Goal: Transaction & Acquisition: Purchase product/service

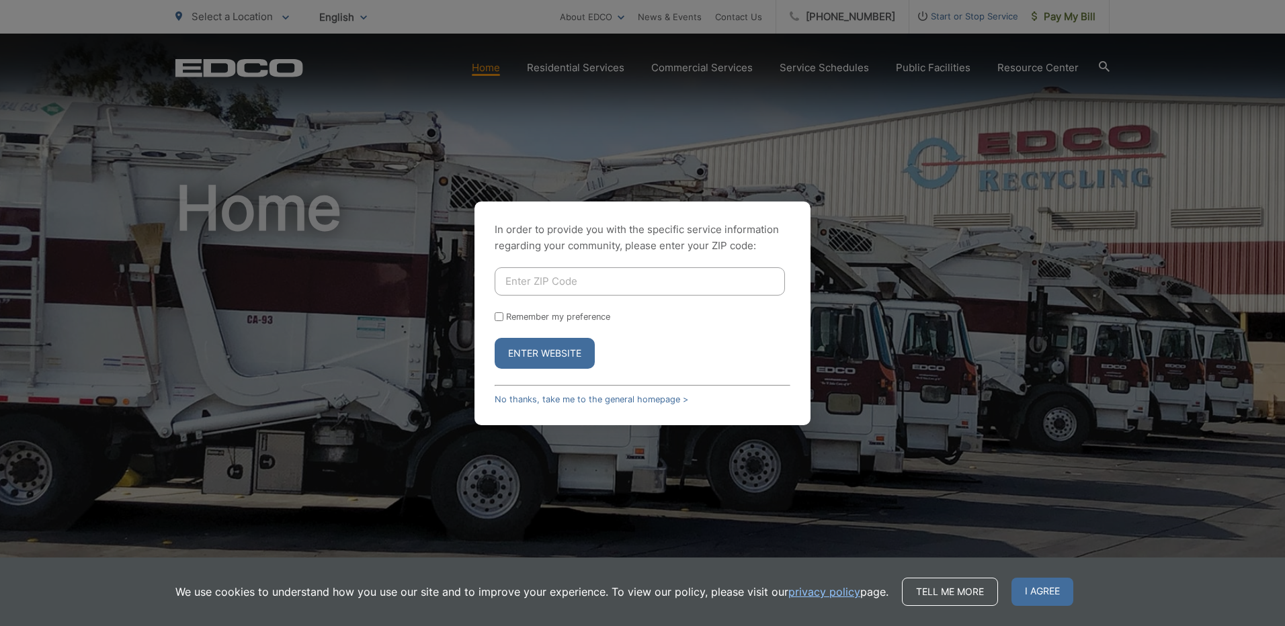
click at [659, 286] on input "Enter ZIP Code" at bounding box center [640, 282] width 290 height 28
click at [564, 271] on input "Enter ZIP Code" at bounding box center [640, 282] width 290 height 28
click at [518, 440] on div "In order to provide you with the specific service information regarding your co…" at bounding box center [642, 313] width 1285 height 626
click at [504, 399] on link "No thanks, take me to the general homepage >" at bounding box center [592, 400] width 194 height 10
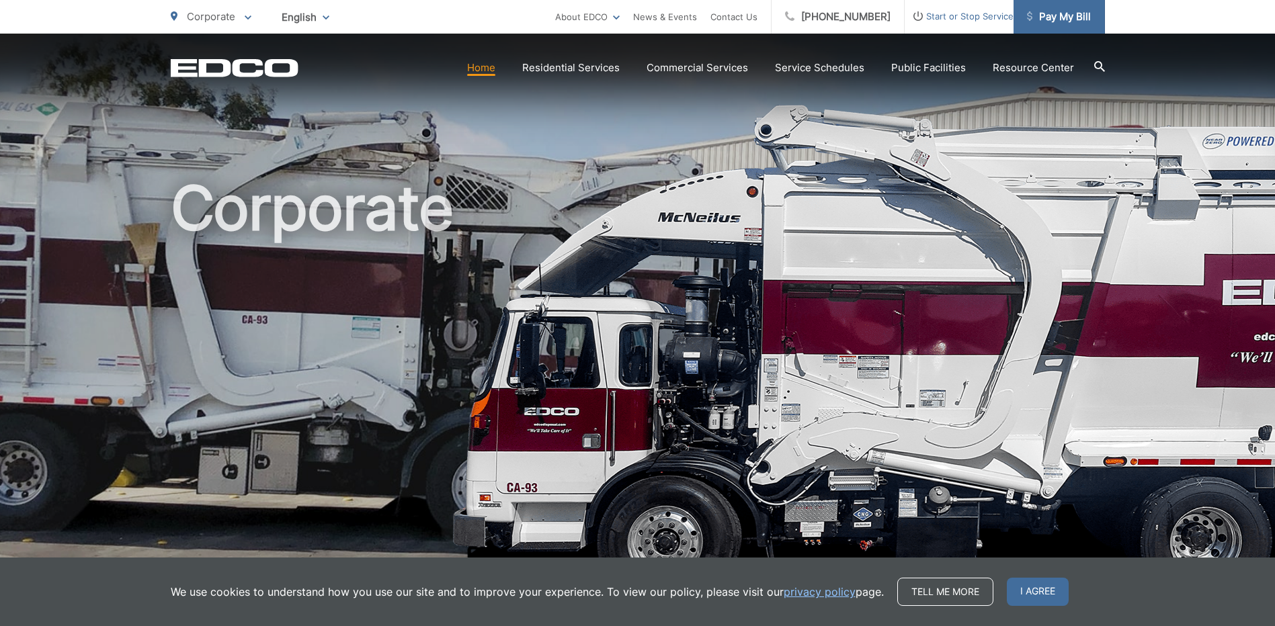
click at [1039, 18] on span "Pay My Bill" at bounding box center [1059, 17] width 64 height 16
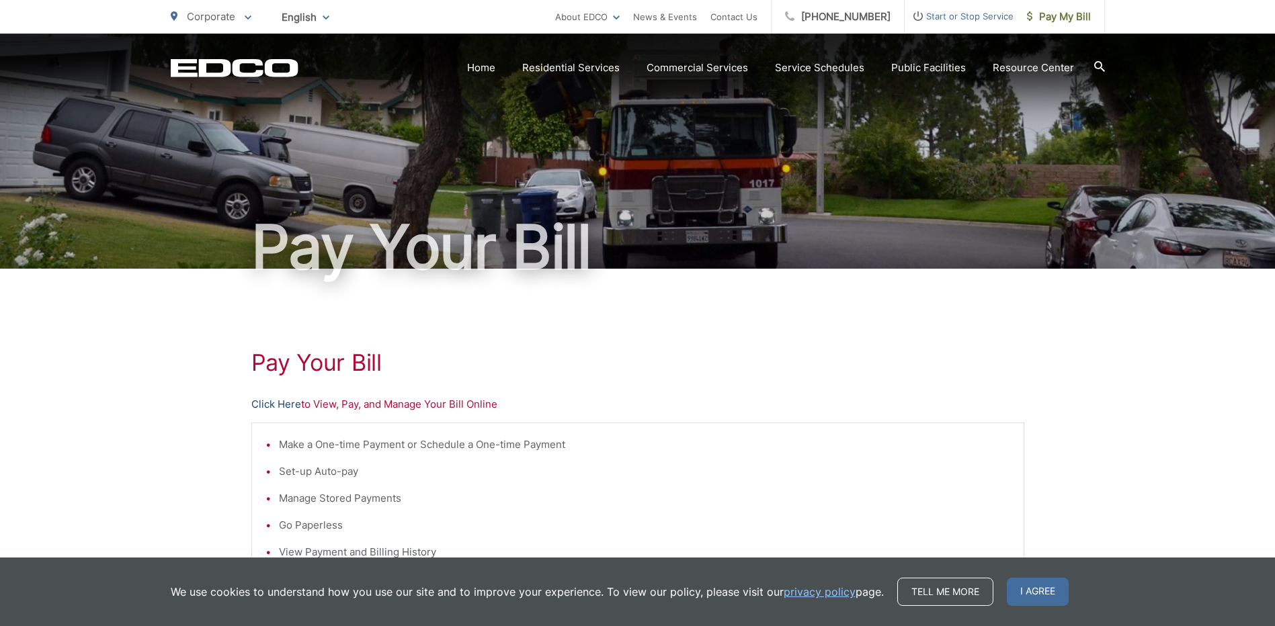
click at [278, 404] on link "Click Here" at bounding box center [276, 405] width 50 height 16
